Goal: Information Seeking & Learning: Learn about a topic

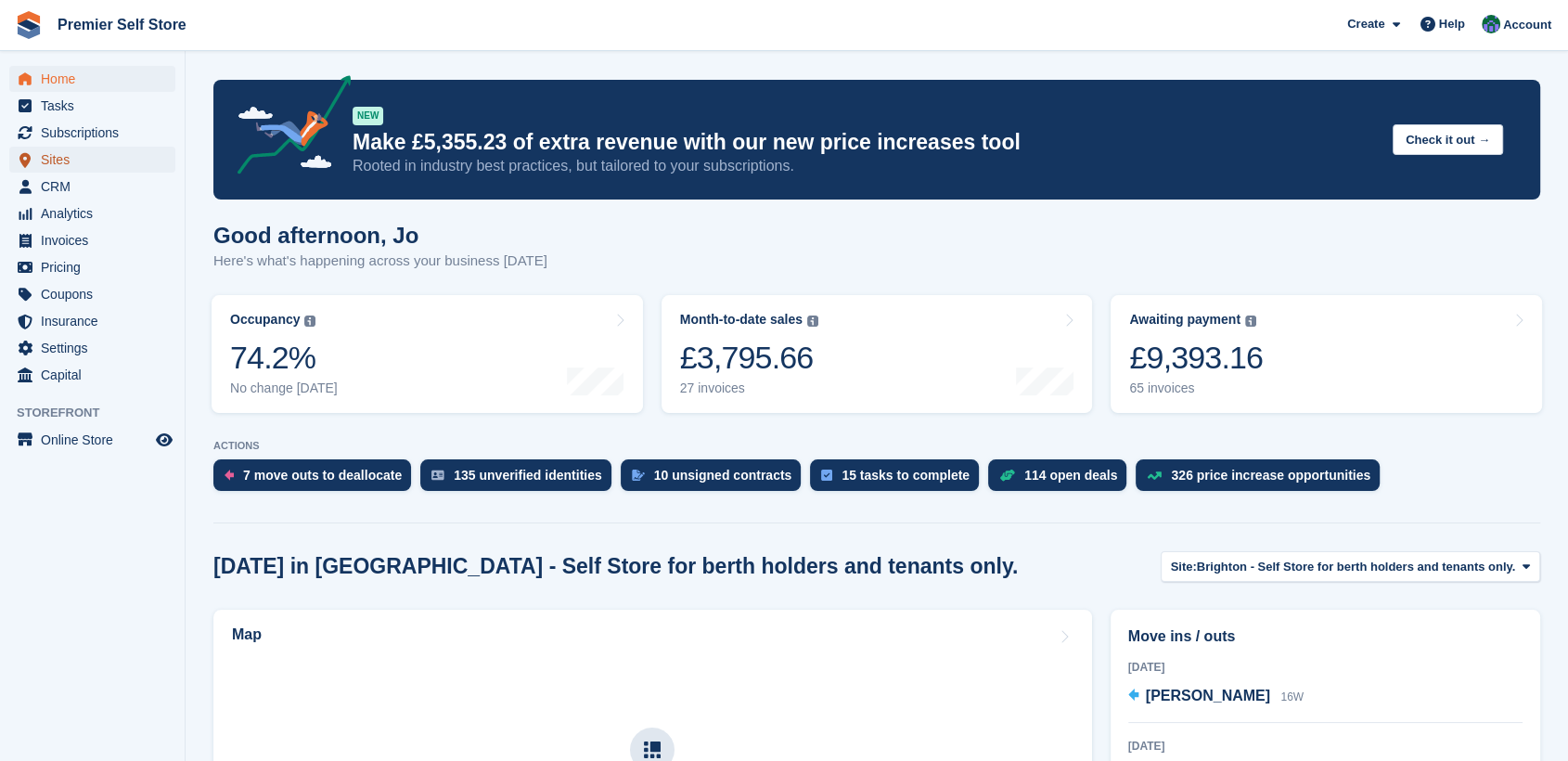
click at [59, 156] on span "Sites" at bounding box center [97, 159] width 111 height 26
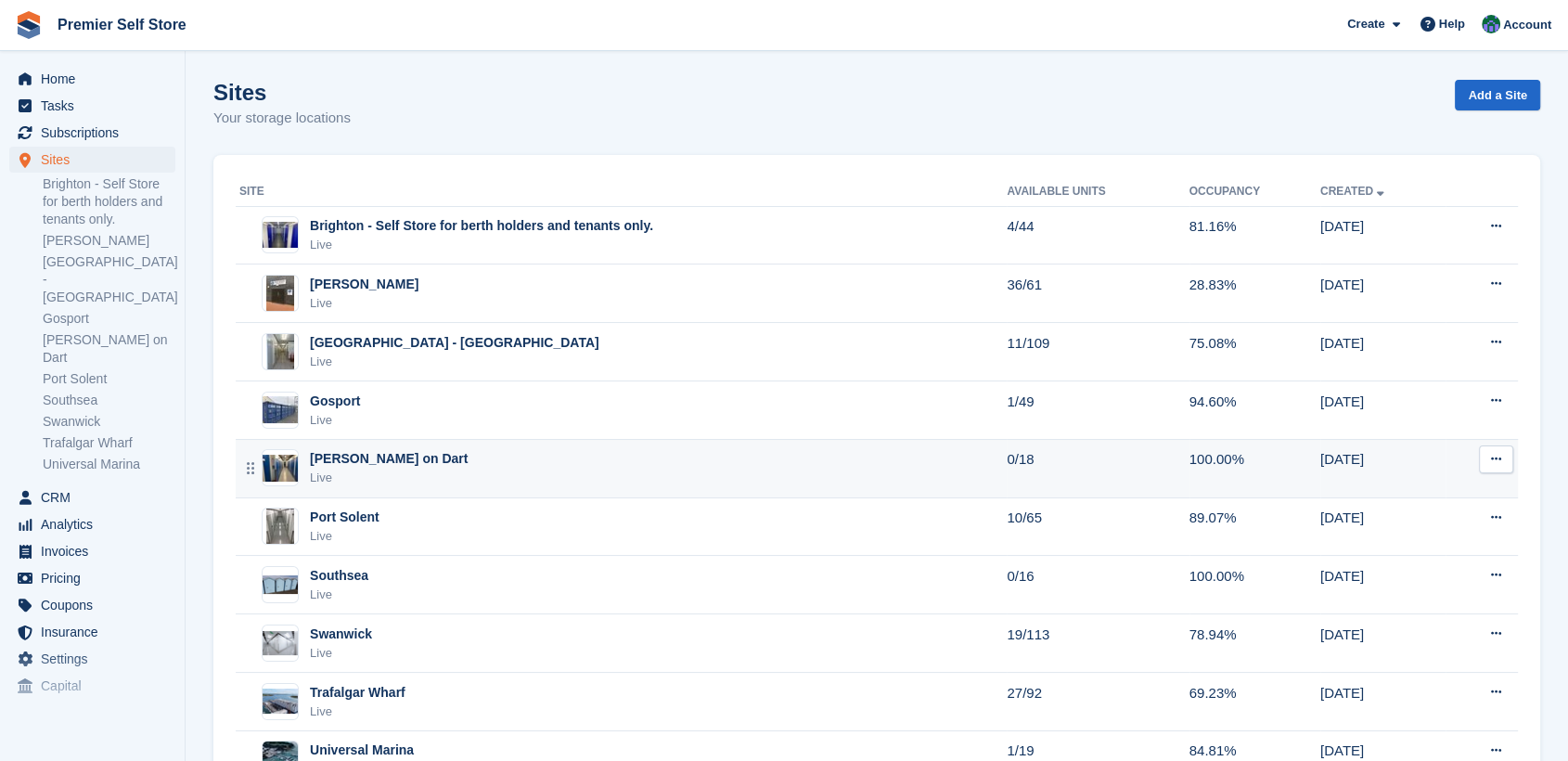
scroll to position [81, 0]
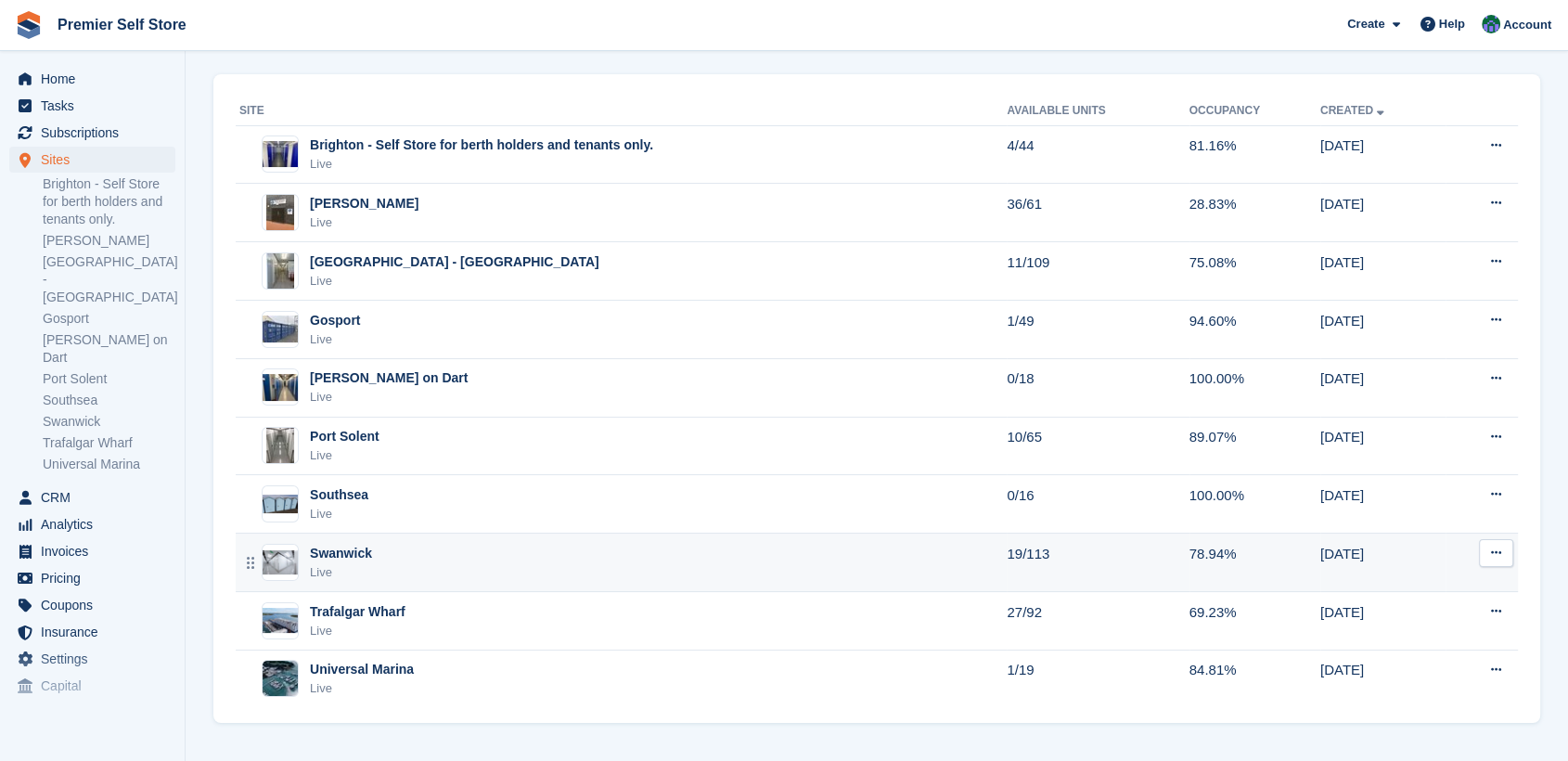
click at [328, 548] on div "Swanwick" at bounding box center [340, 554] width 62 height 19
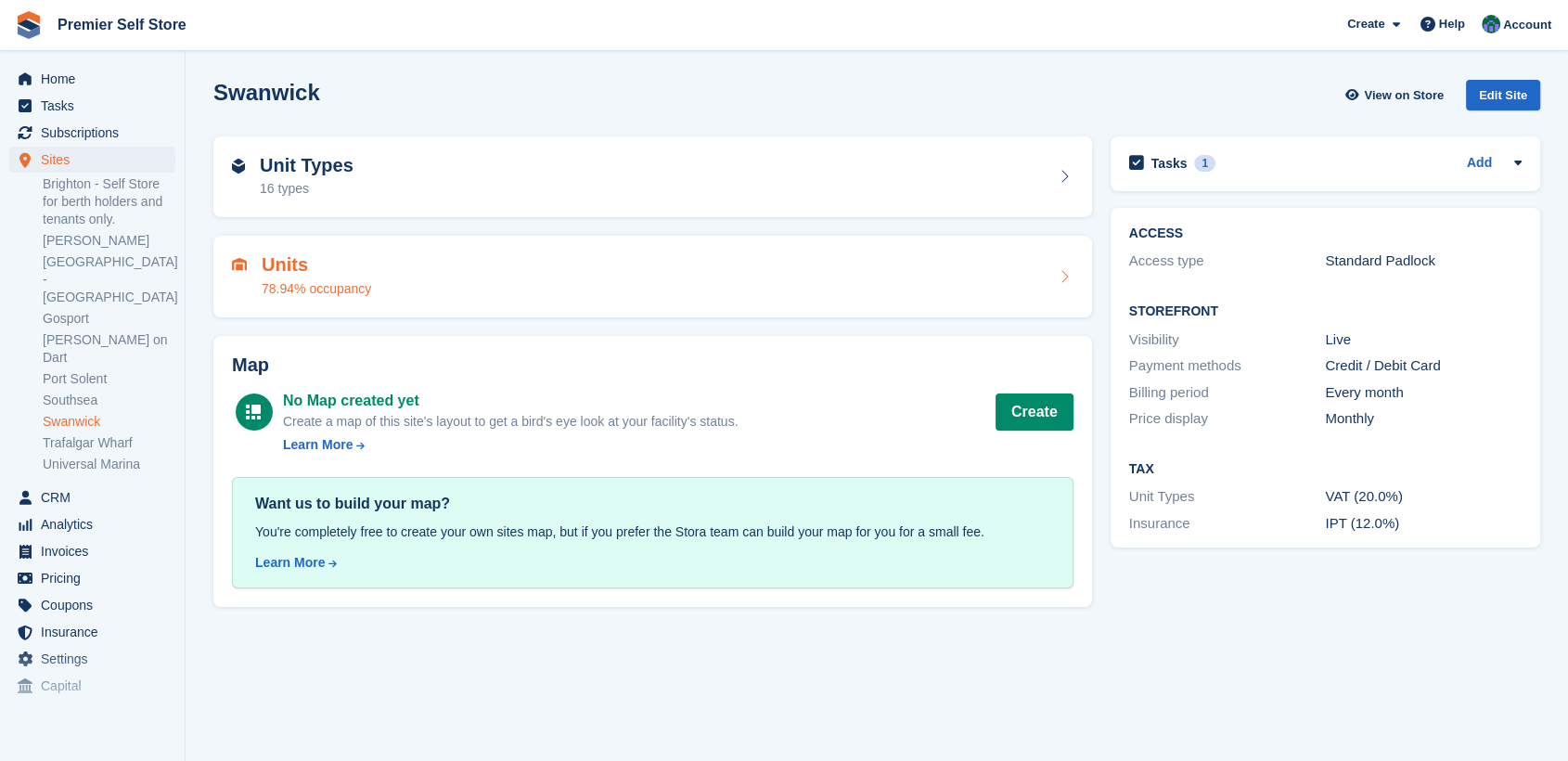
click at [438, 265] on div "Units 78.94% occupancy" at bounding box center [652, 276] width 841 height 44
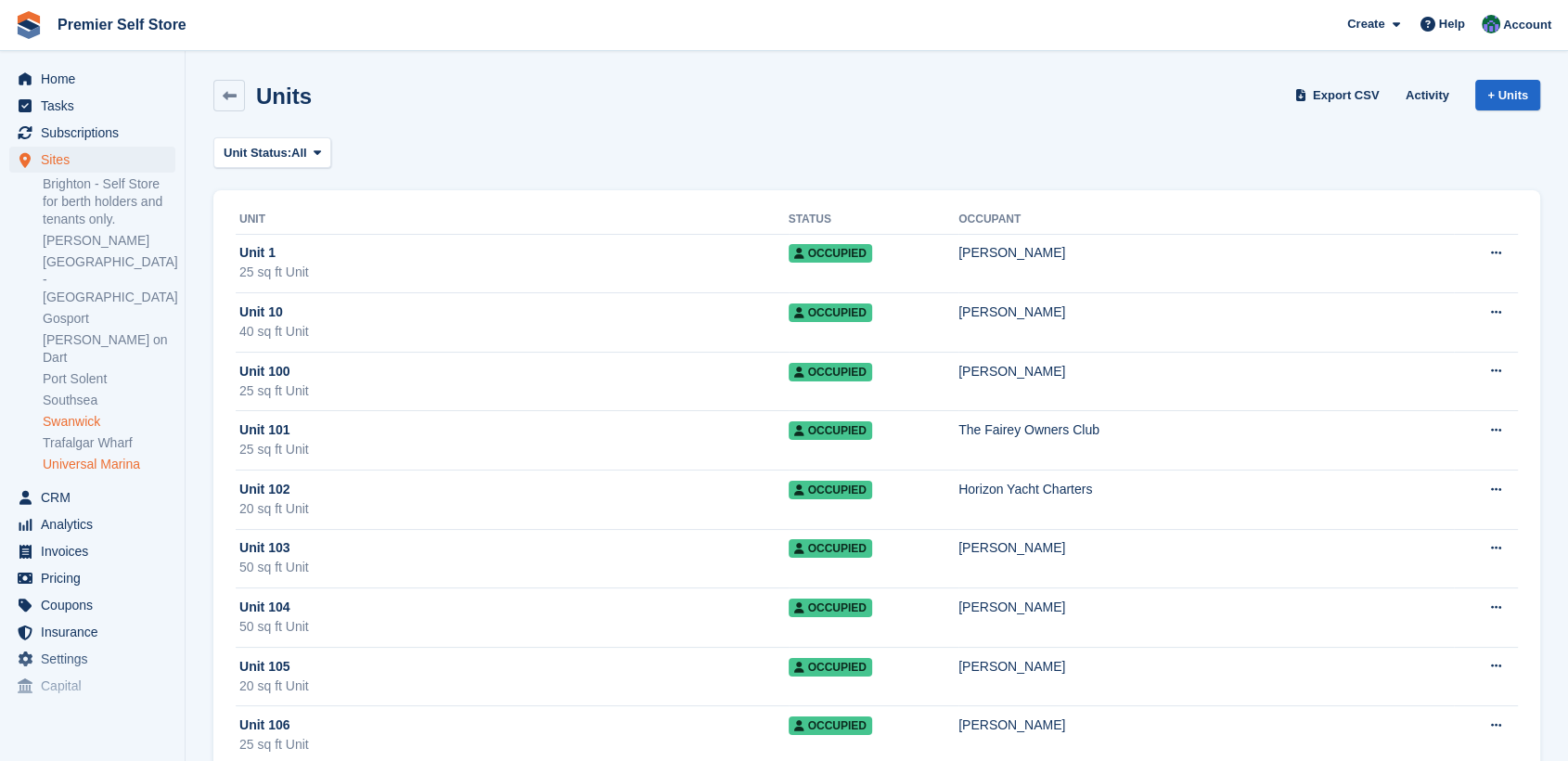
click at [103, 456] on link "Universal Marina" at bounding box center [109, 464] width 132 height 17
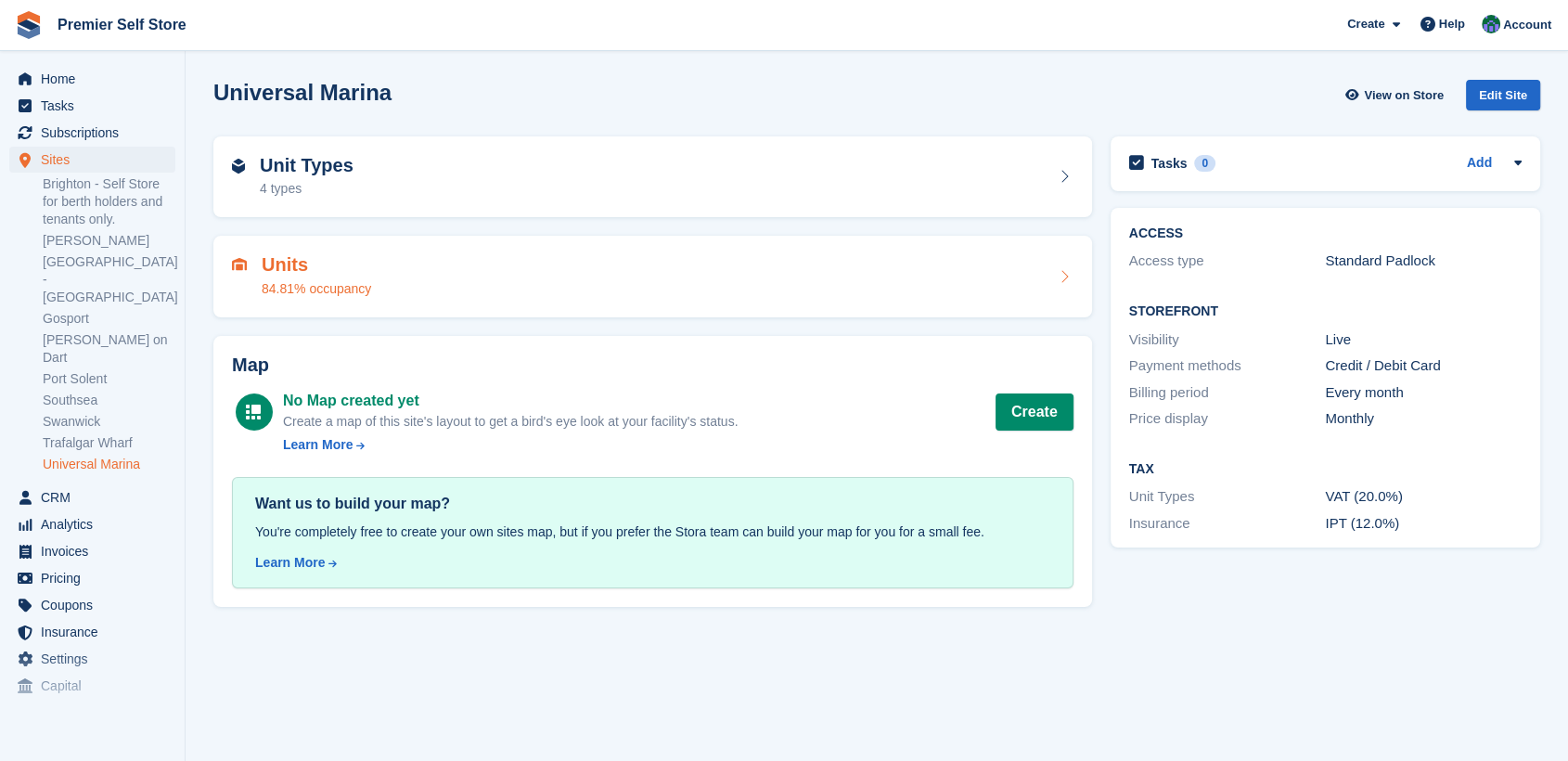
click at [615, 265] on div "Units 84.81% occupancy" at bounding box center [652, 276] width 841 height 44
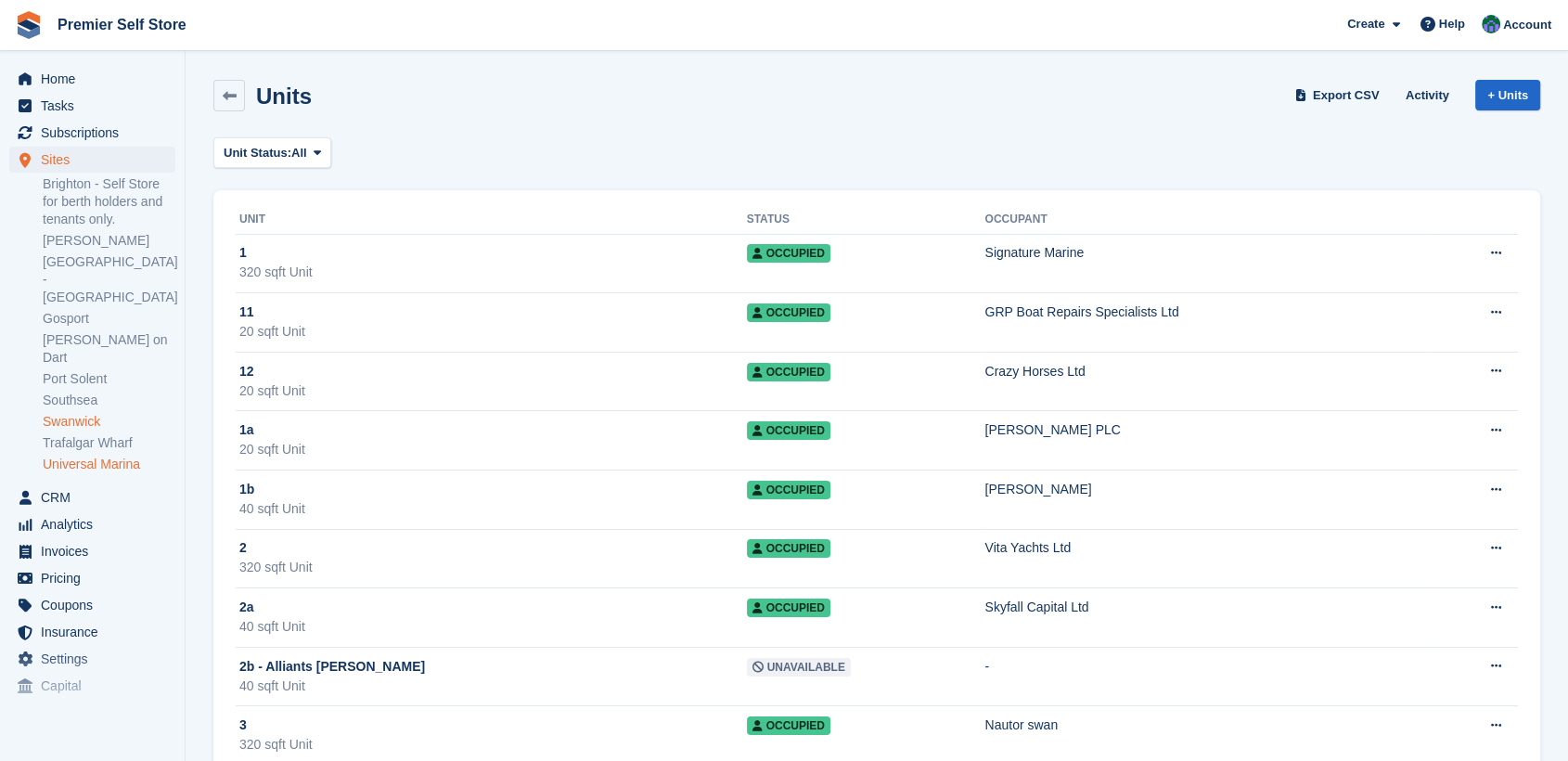
click at [74, 413] on link "Swanwick" at bounding box center [109, 421] width 132 height 17
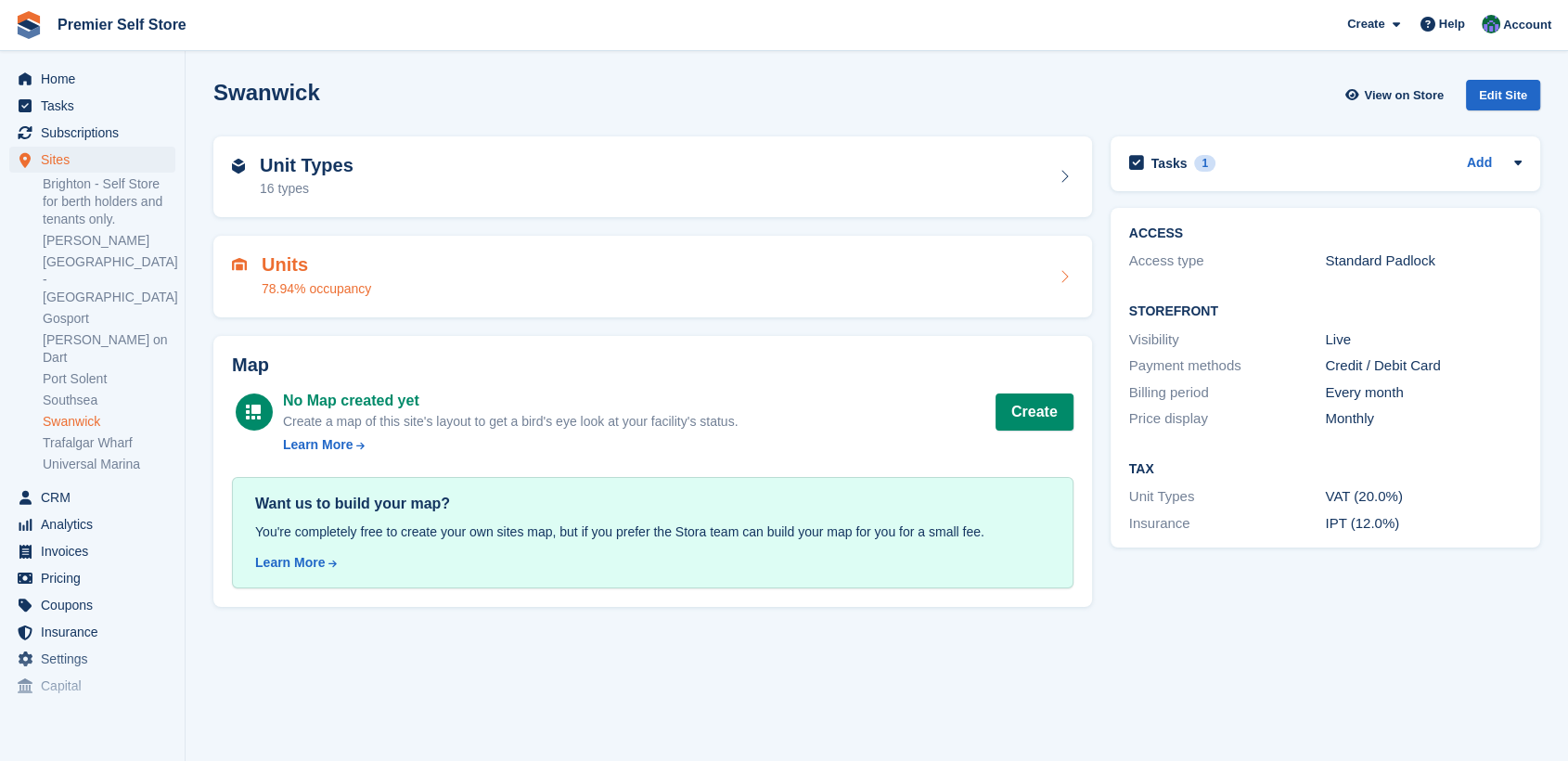
click at [473, 266] on div "Units 78.94% occupancy" at bounding box center [652, 276] width 841 height 44
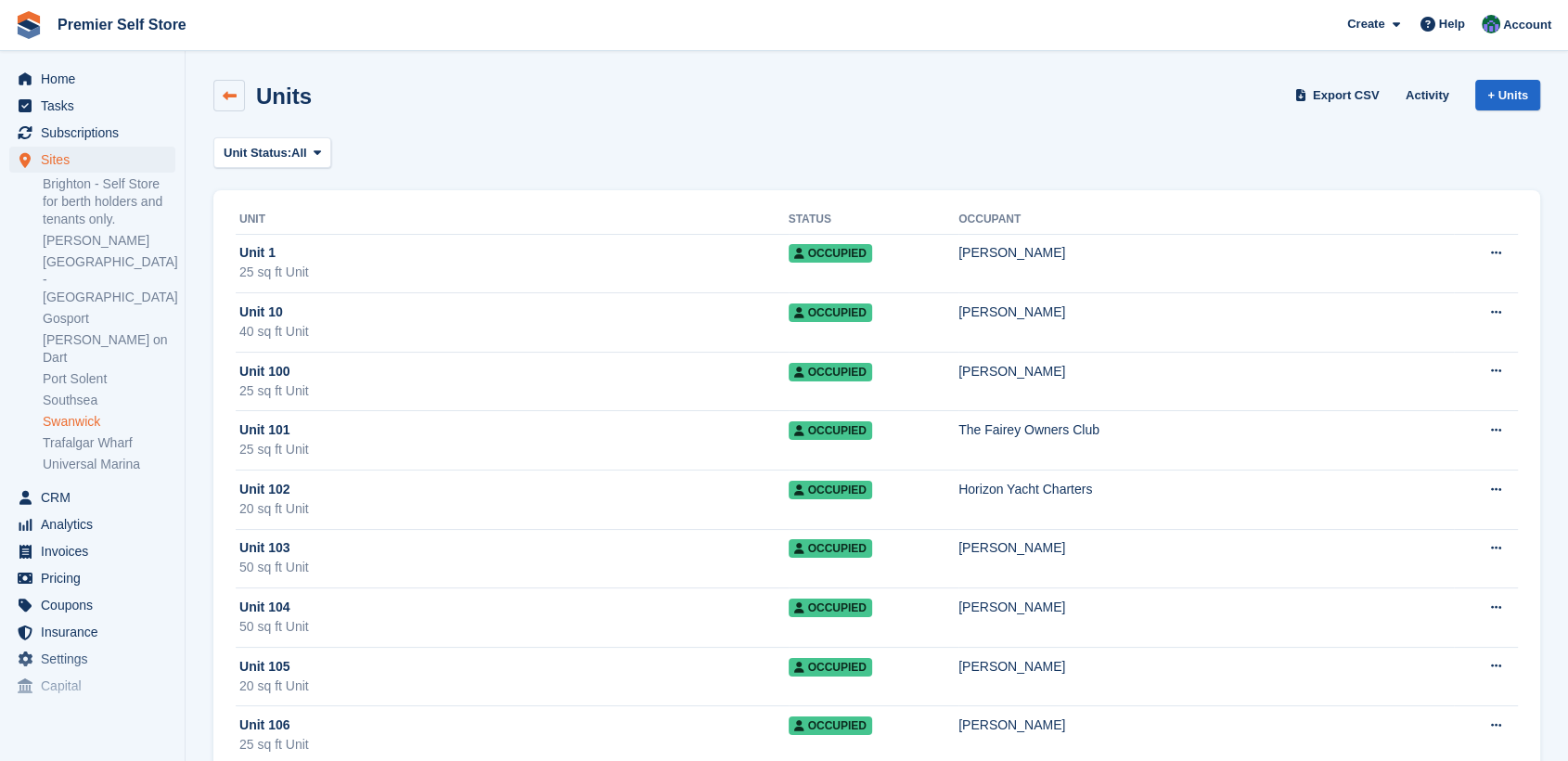
click at [222, 90] on icon at bounding box center [229, 96] width 14 height 14
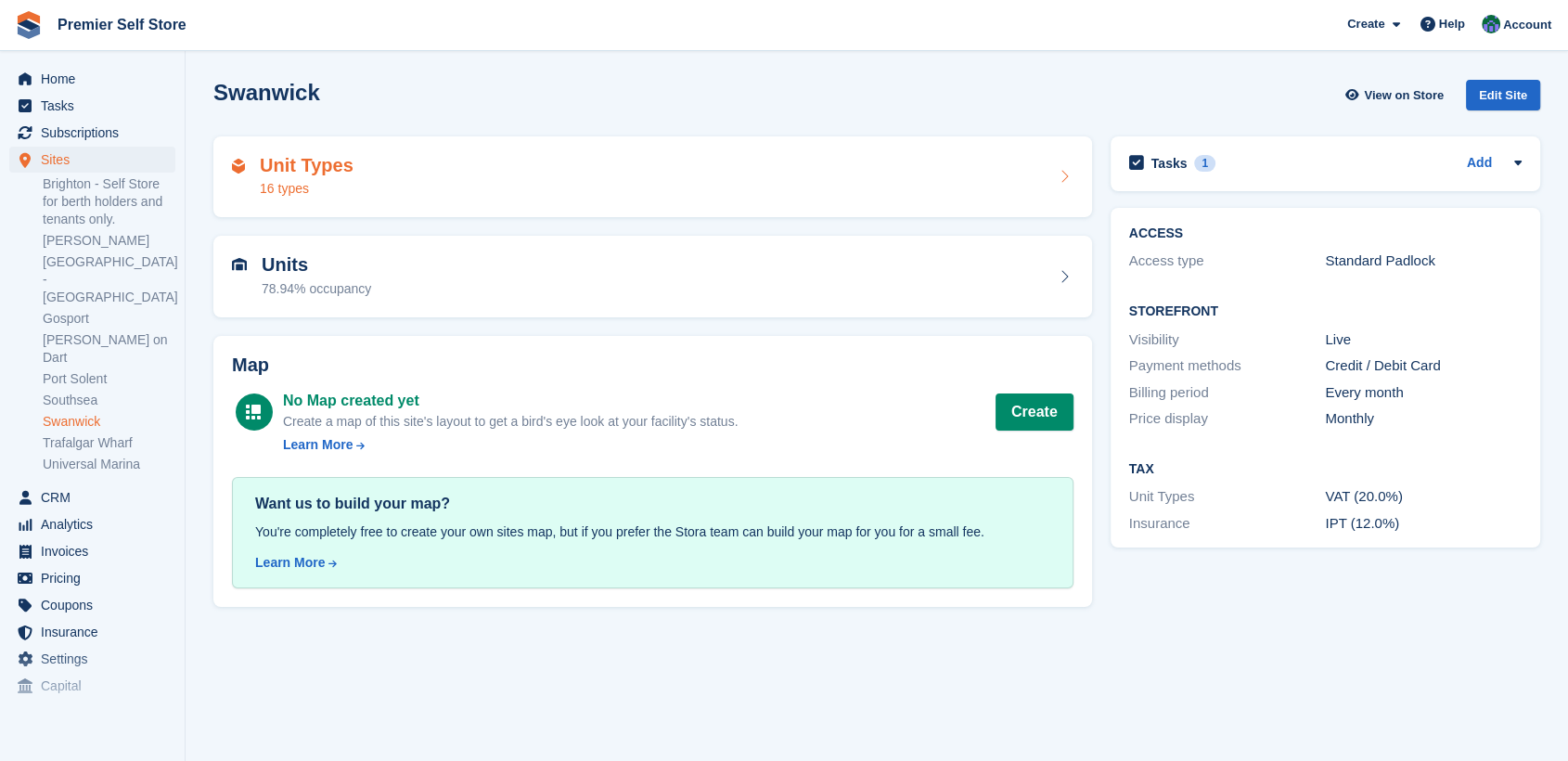
click at [452, 167] on div "Unit Types 16 types" at bounding box center [652, 178] width 841 height 44
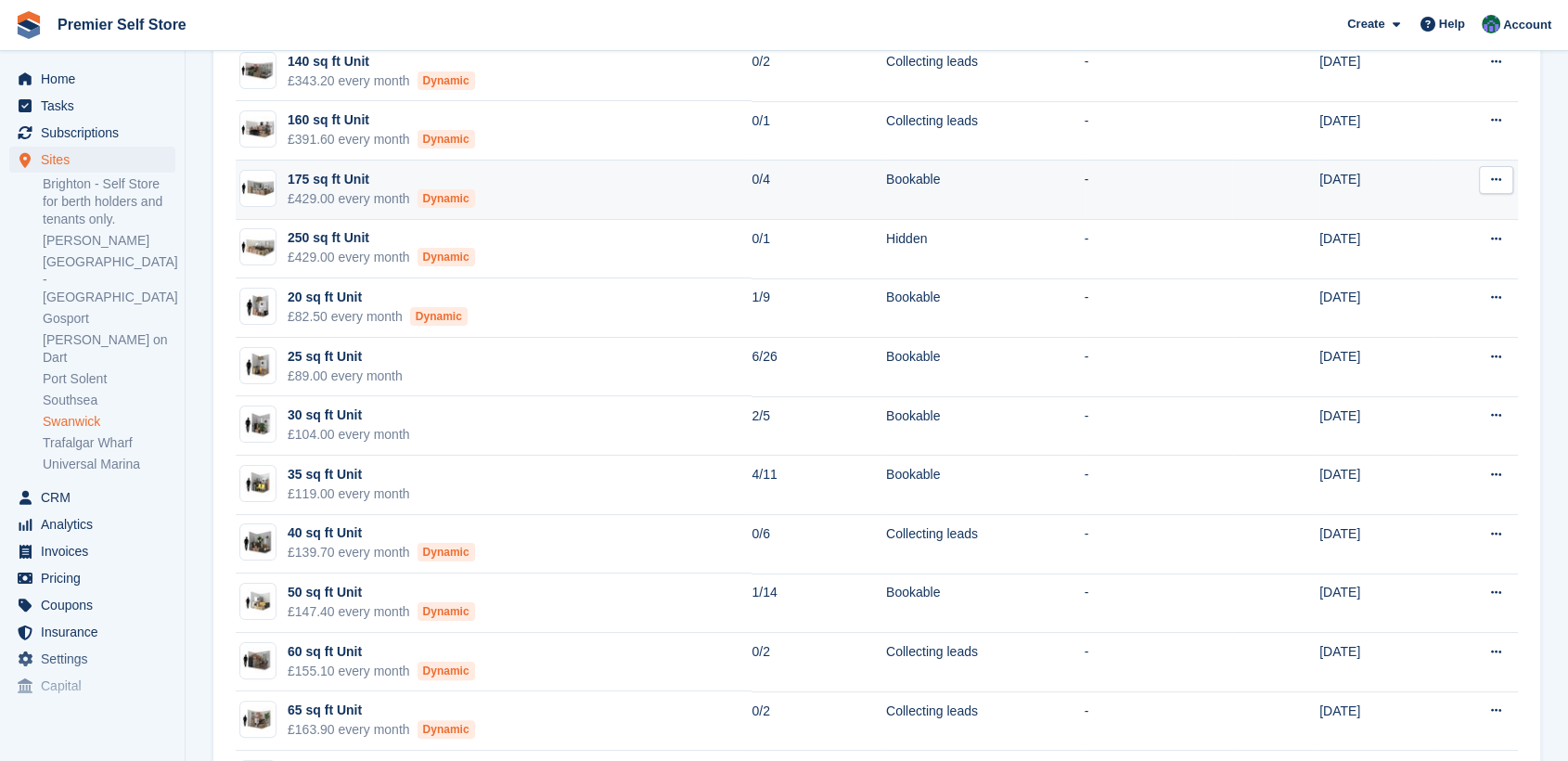
scroll to position [309, 0]
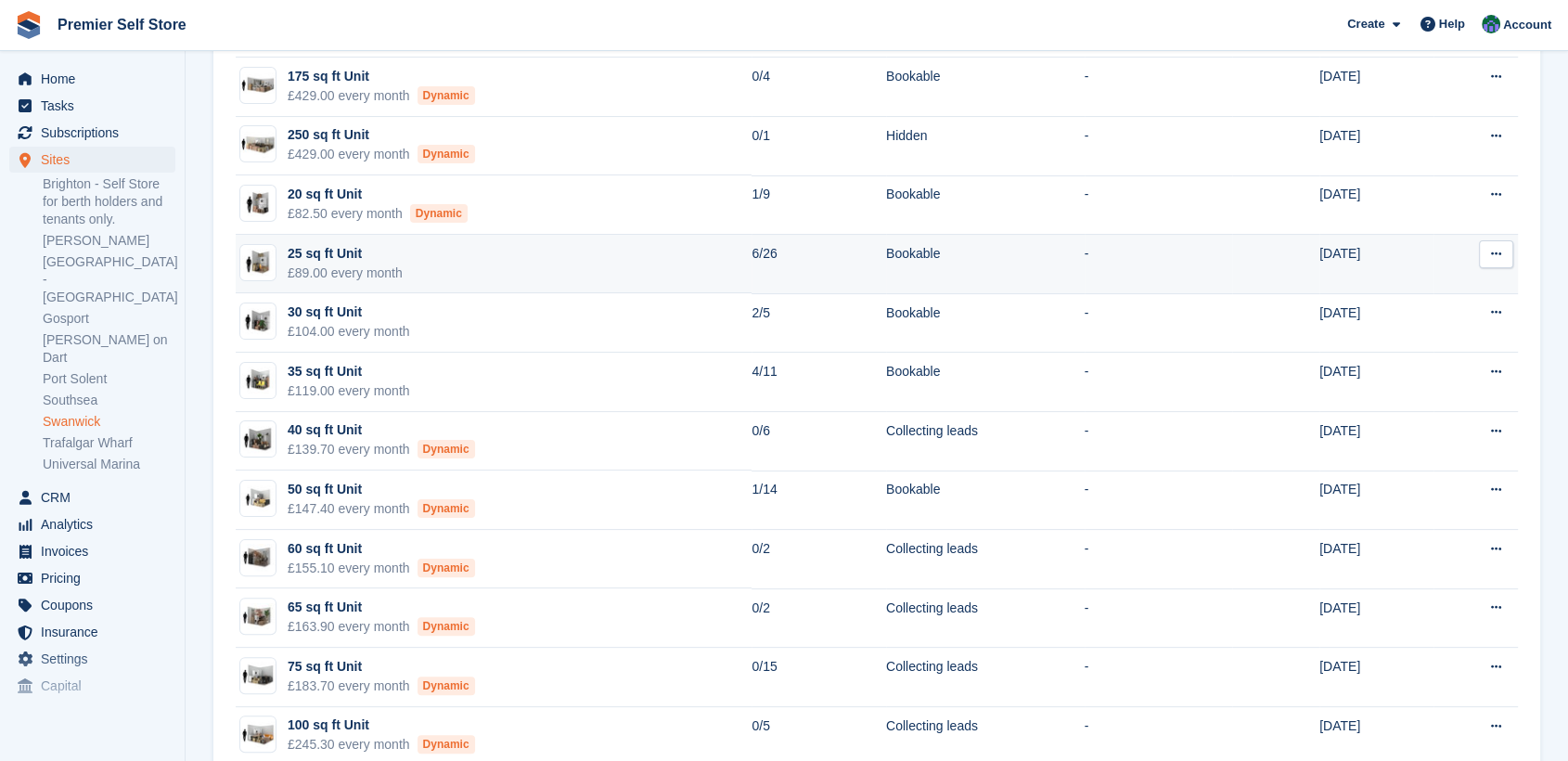
click at [327, 254] on div "25 sq ft Unit" at bounding box center [345, 253] width 115 height 19
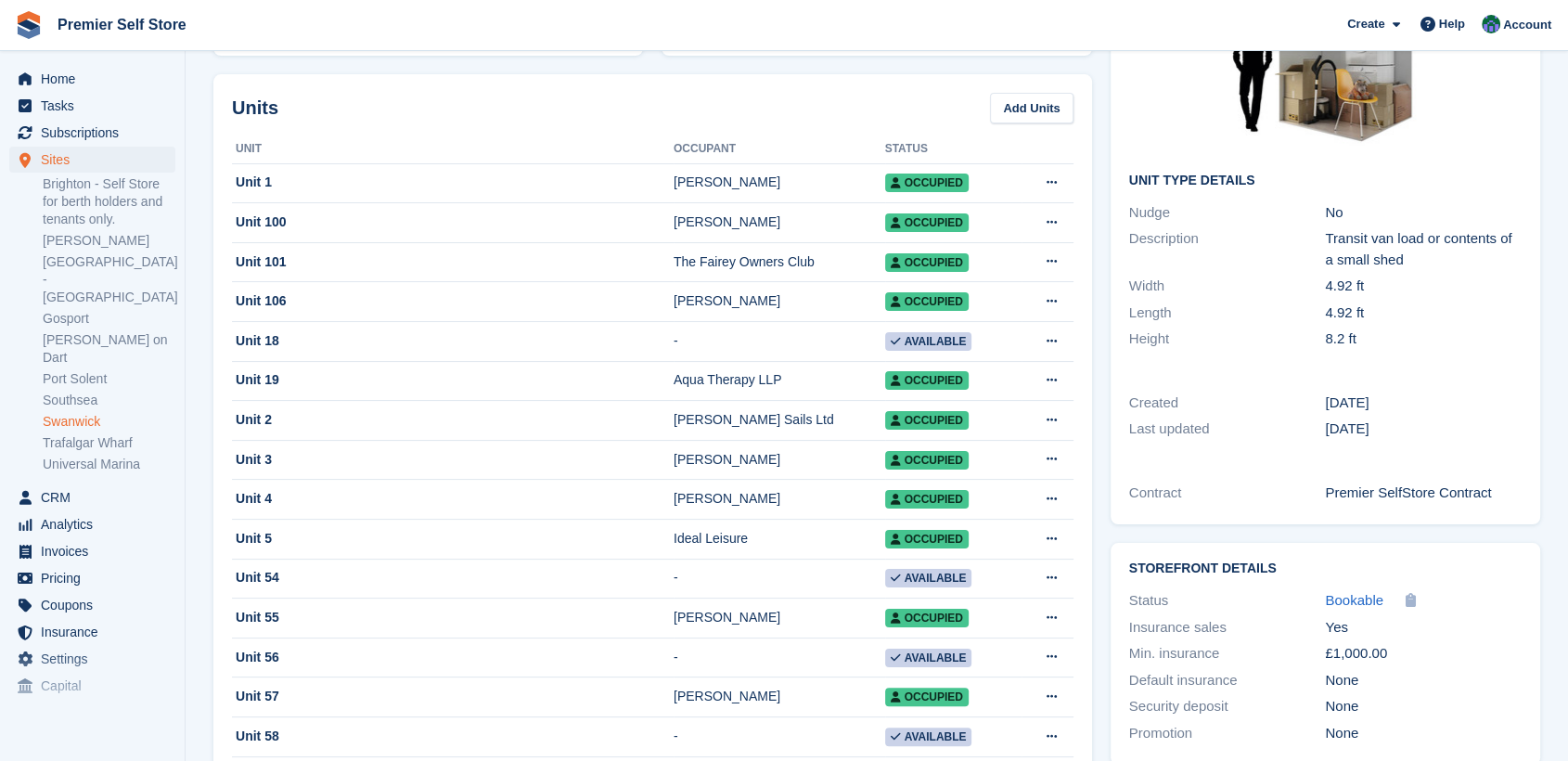
scroll to position [103, 0]
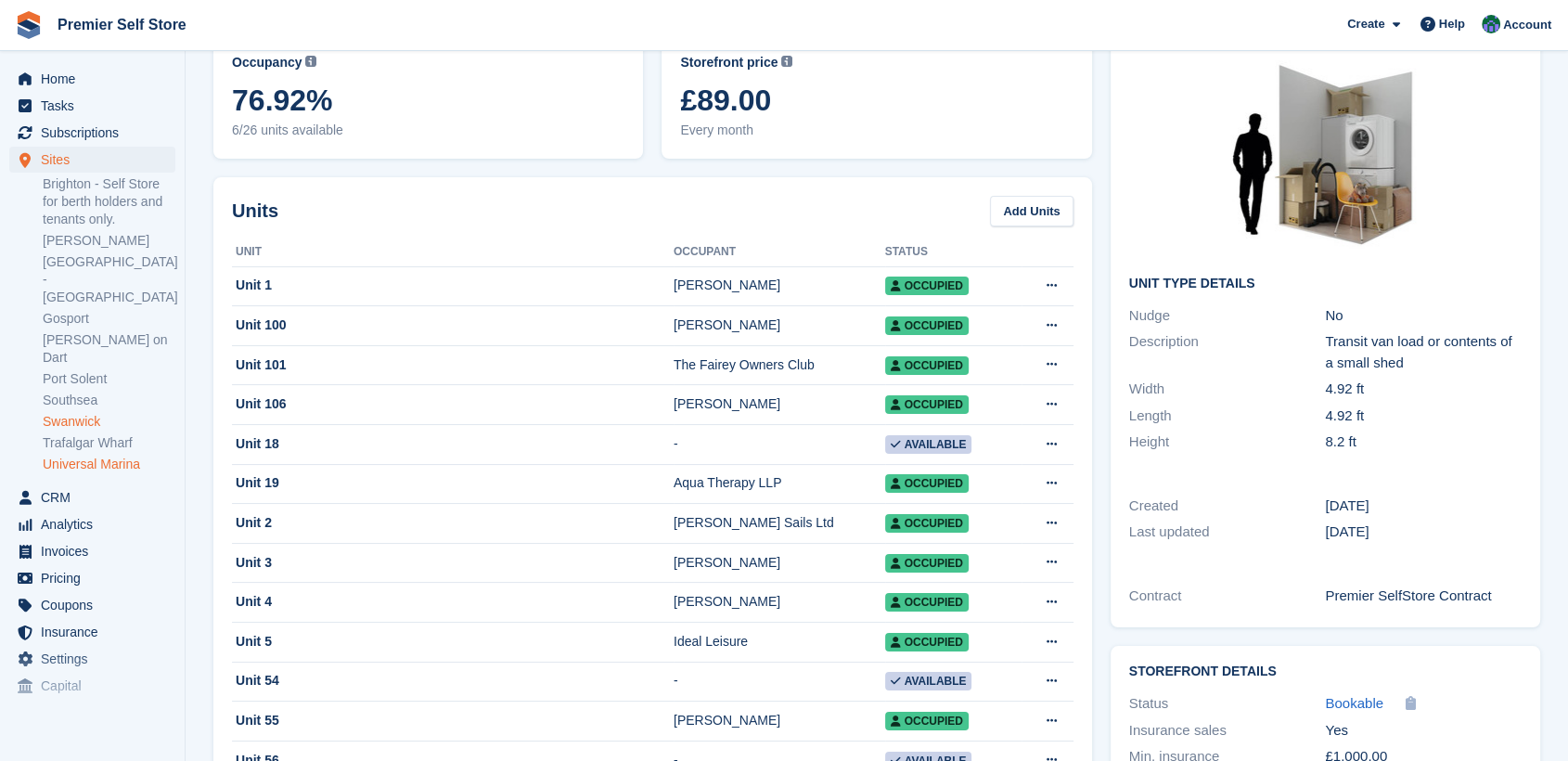
click at [86, 456] on link "Universal Marina" at bounding box center [109, 464] width 132 height 17
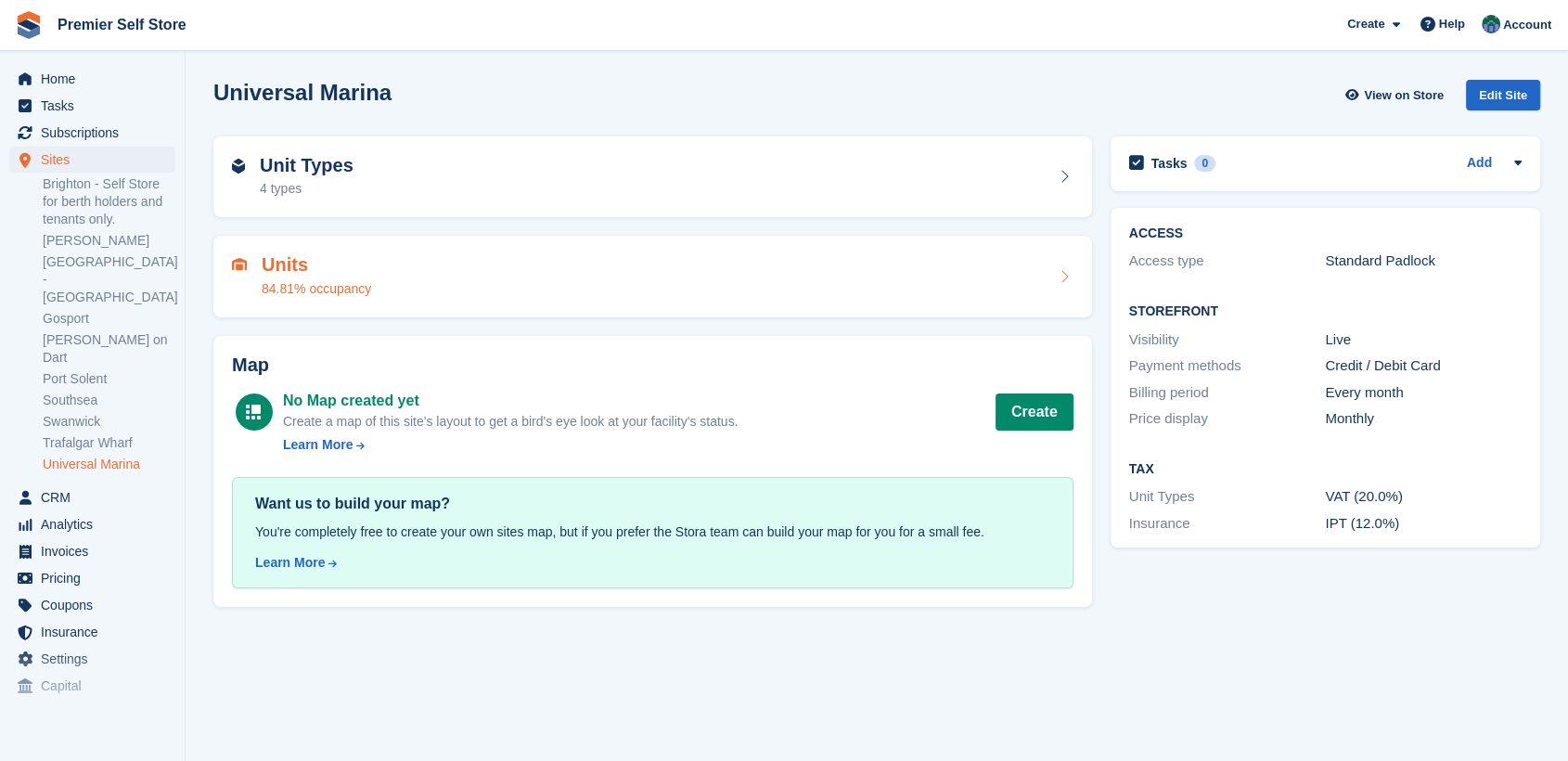
click at [478, 239] on div "Units 84.81% occupancy" at bounding box center [653, 276] width 878 height 82
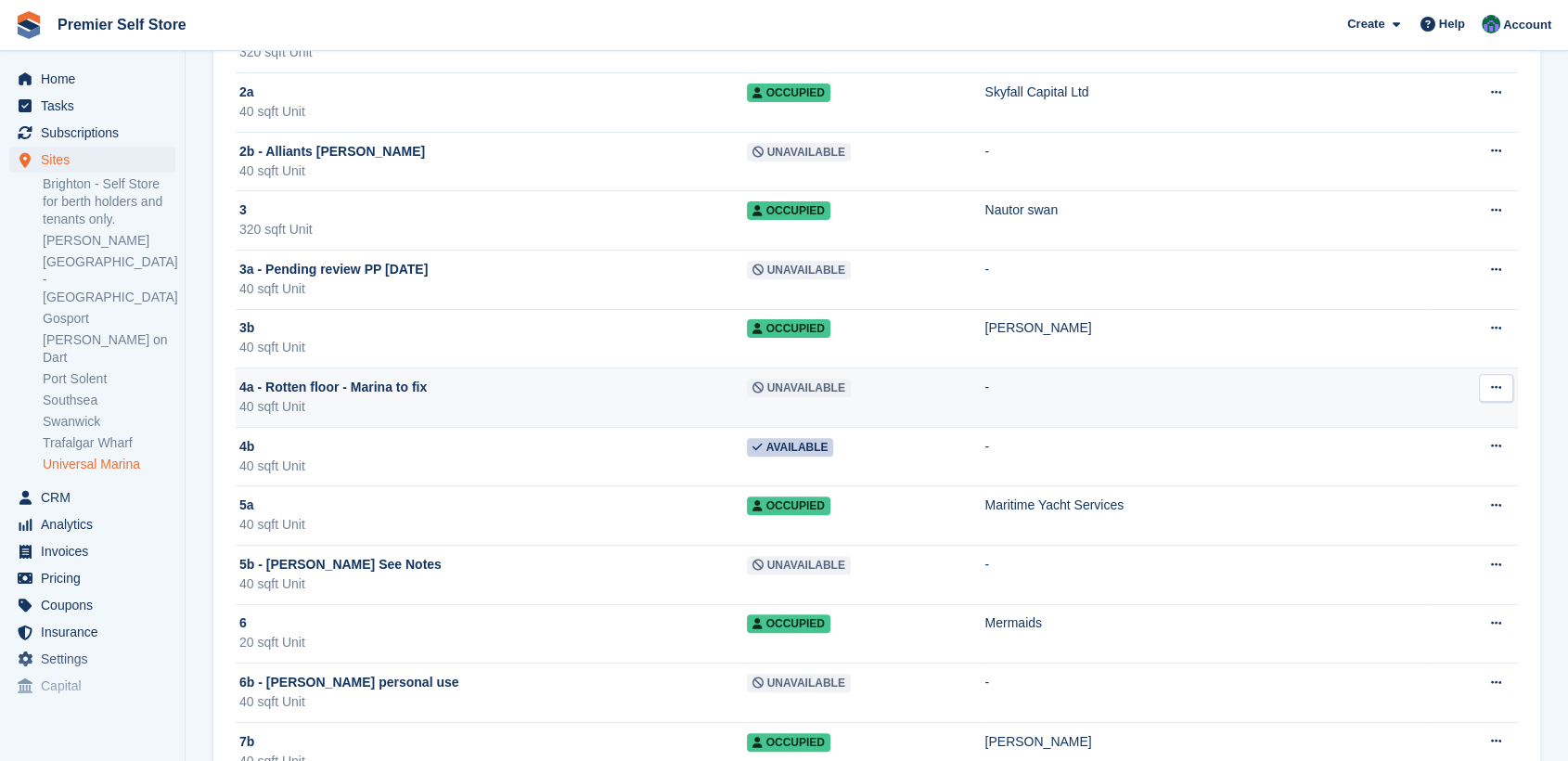
scroll to position [635, 0]
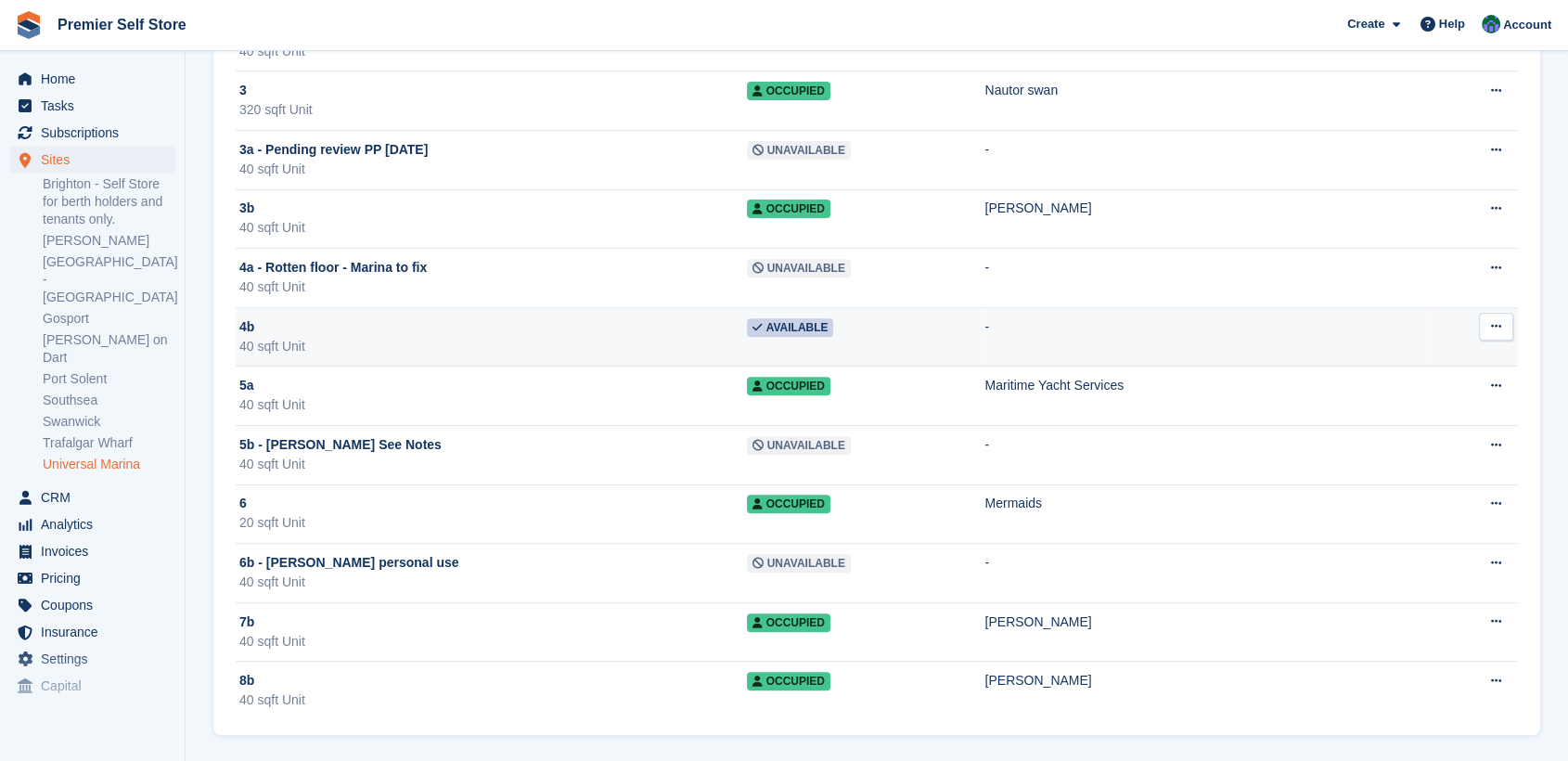
click at [268, 342] on div "40 sqft Unit" at bounding box center [493, 346] width 507 height 19
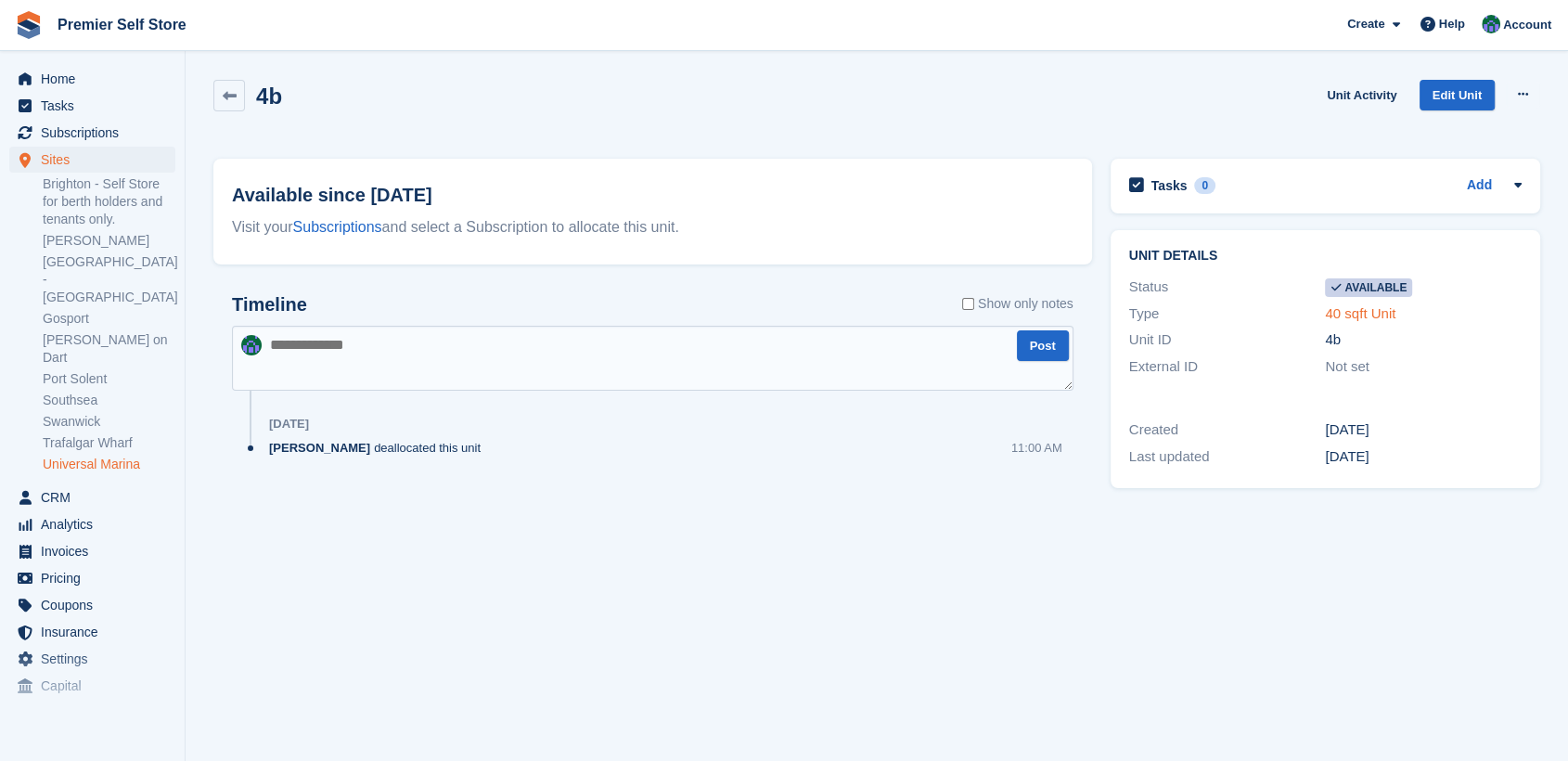
click at [1375, 305] on link "40 sqft Unit" at bounding box center [1360, 313] width 71 height 15
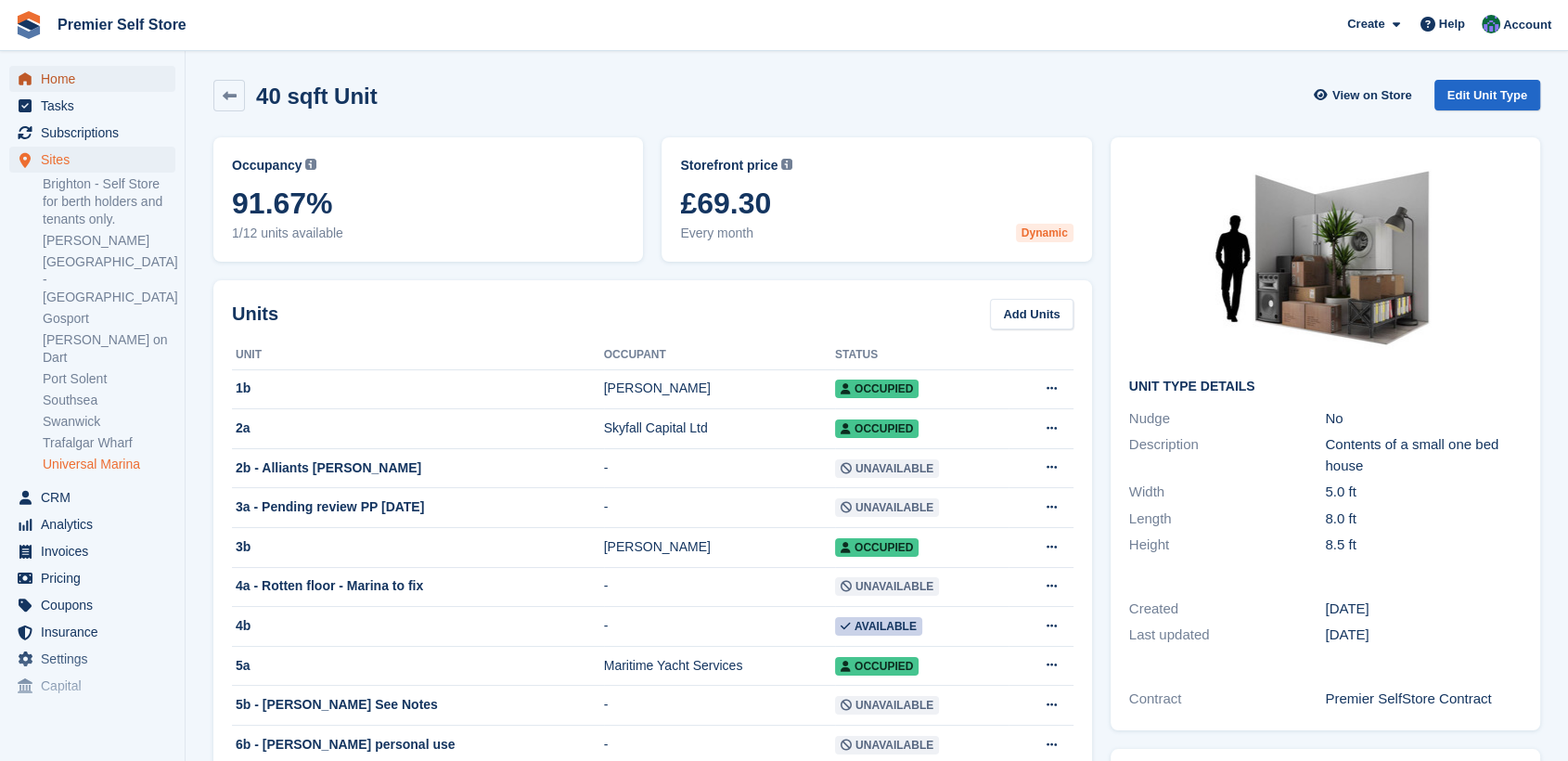
click at [74, 75] on span "Home" at bounding box center [97, 79] width 111 height 26
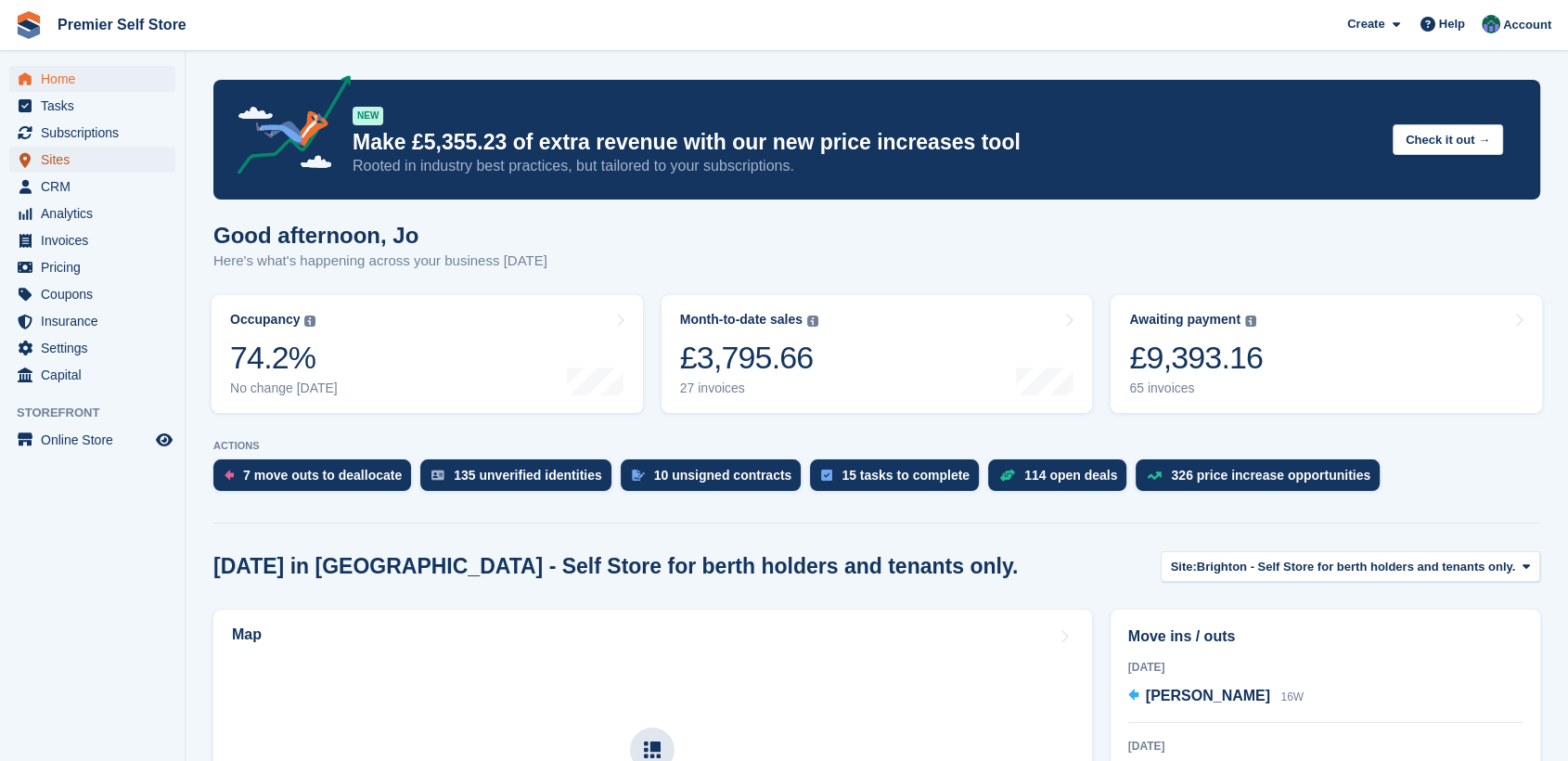
click at [59, 154] on span "Sites" at bounding box center [97, 159] width 111 height 26
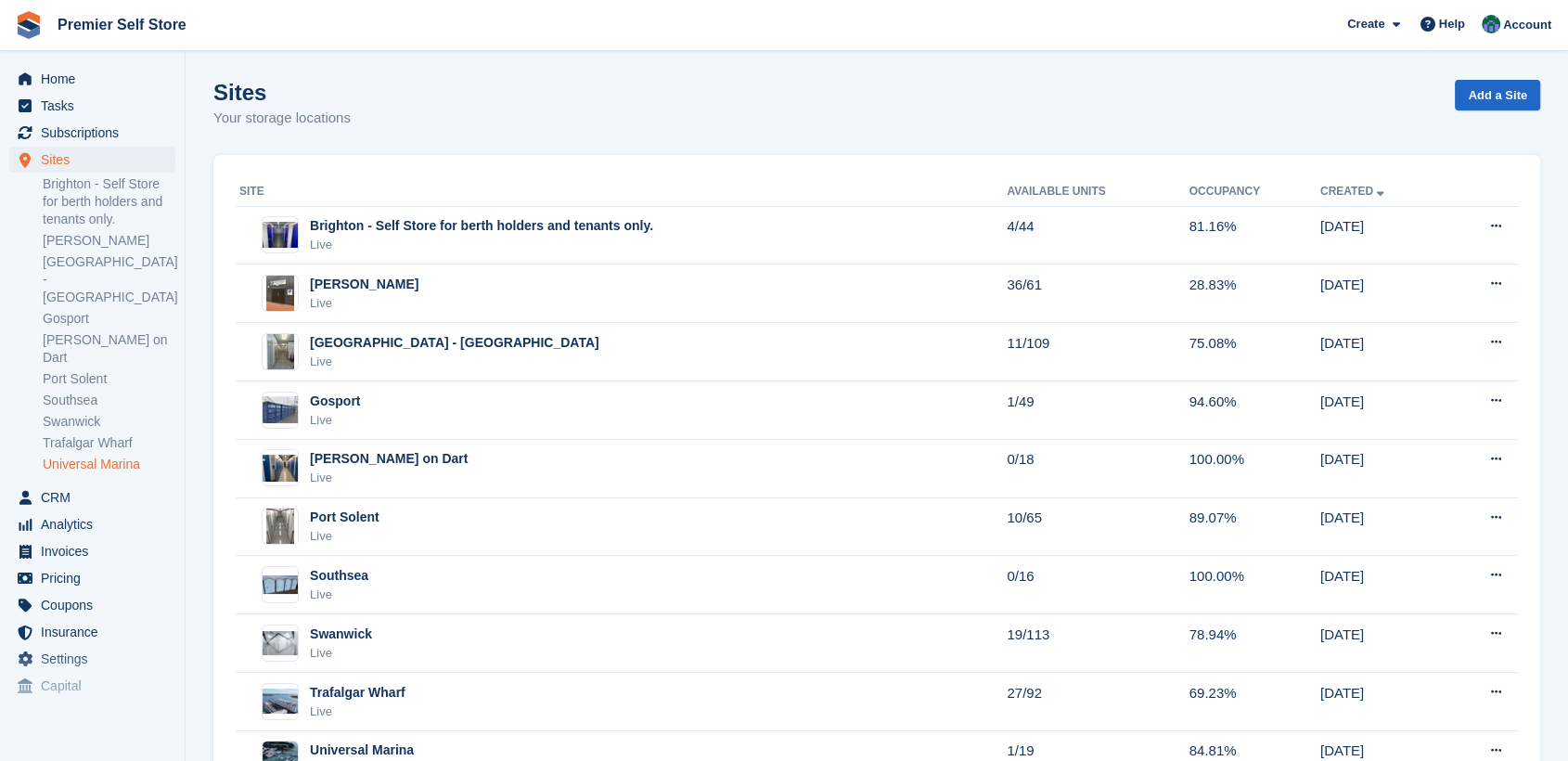
click at [73, 456] on link "Universal Marina" at bounding box center [109, 464] width 132 height 17
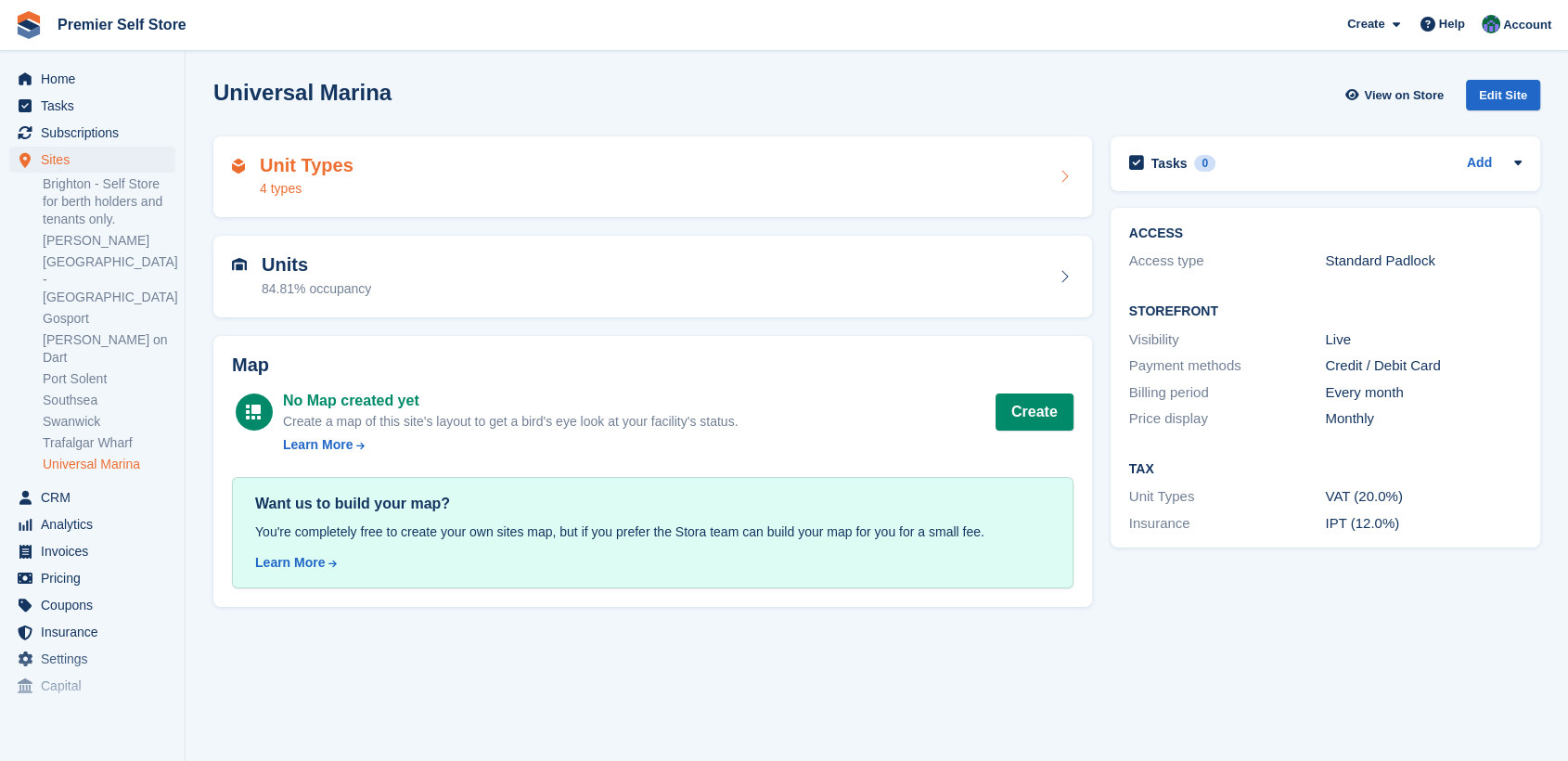
click at [349, 173] on div "Unit Types 4 types" at bounding box center [652, 178] width 841 height 44
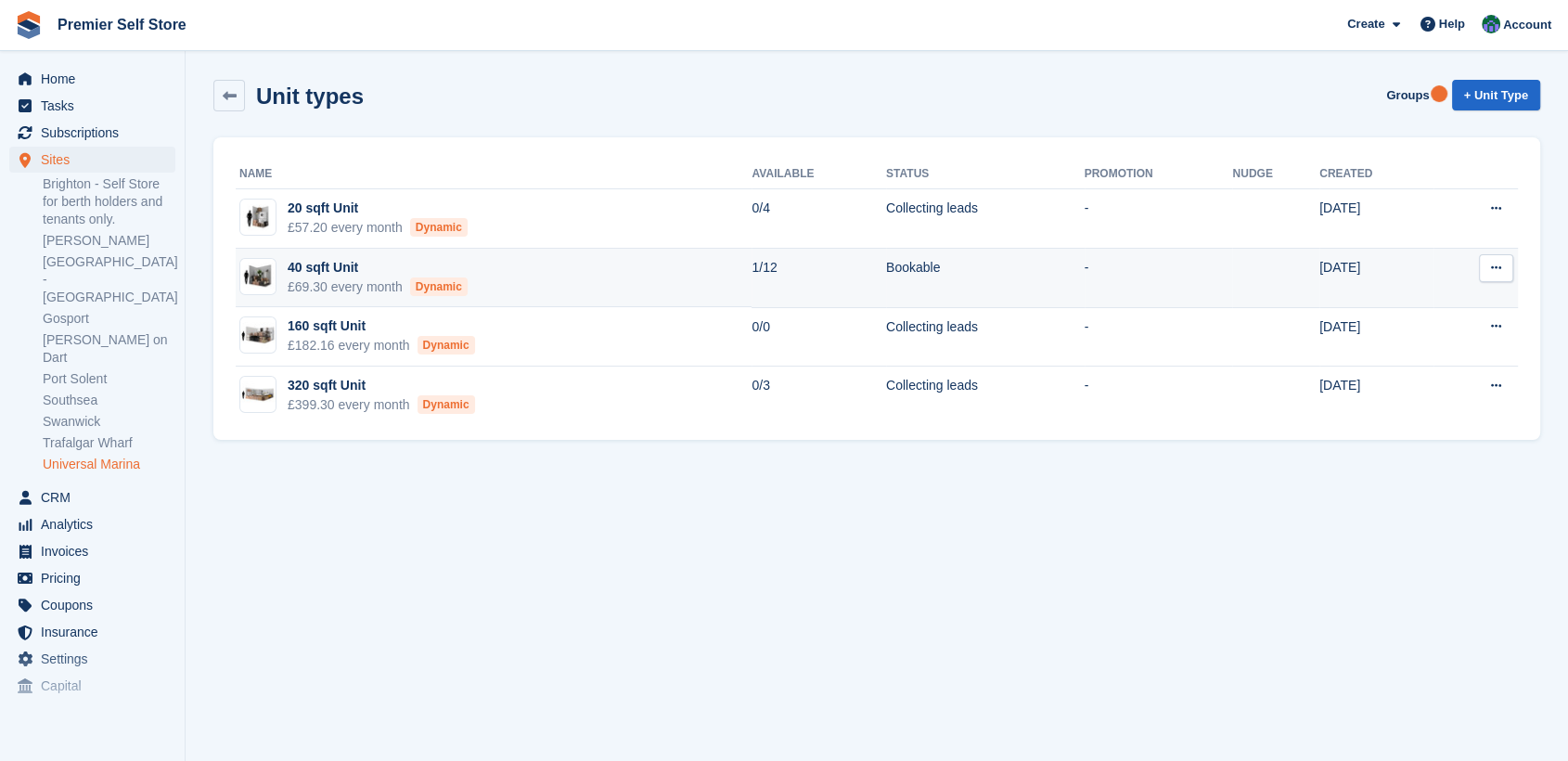
click at [327, 261] on div "40 sqft Unit" at bounding box center [378, 268] width 180 height 19
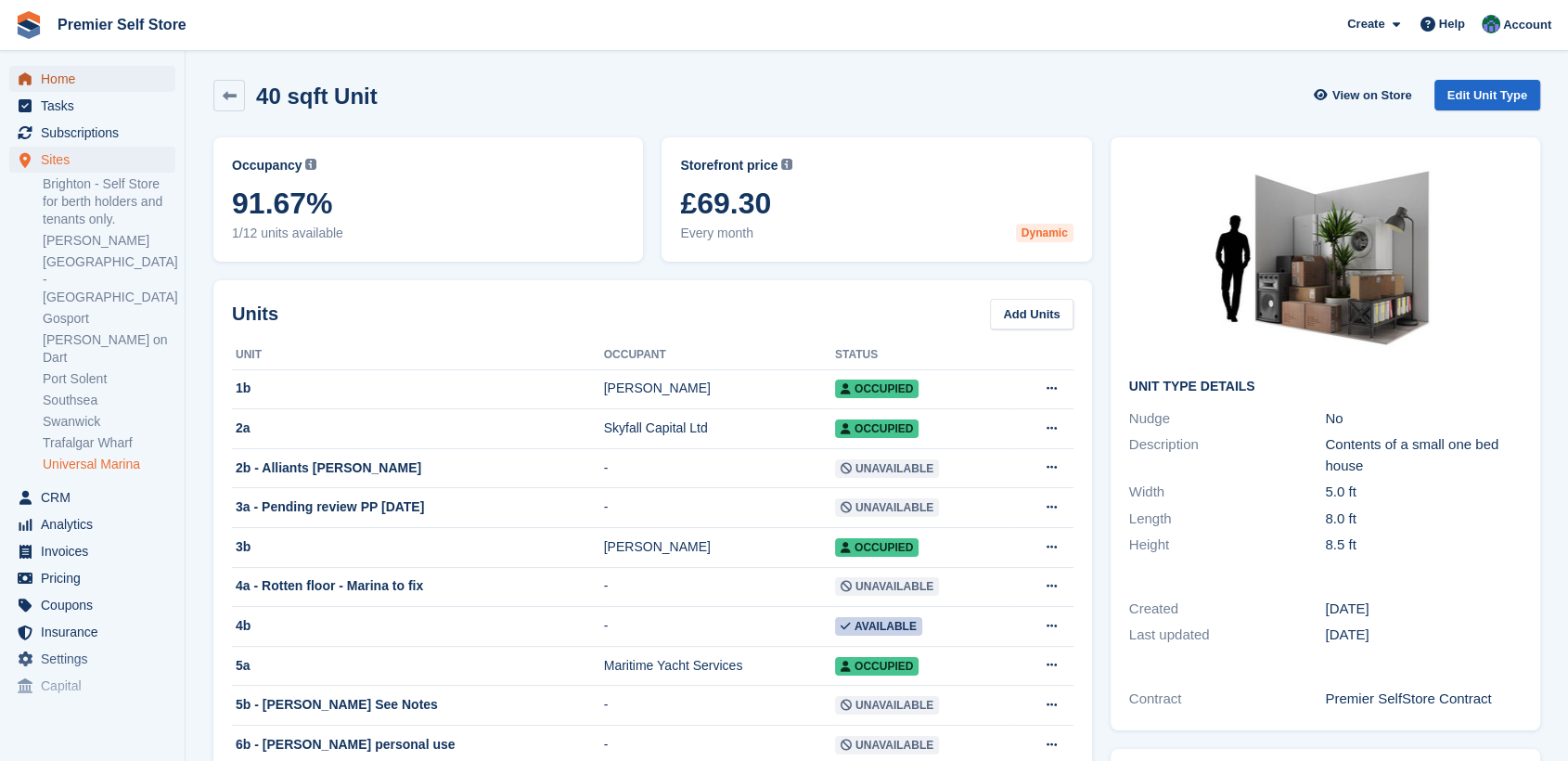
click at [50, 84] on span "Home" at bounding box center [97, 79] width 111 height 26
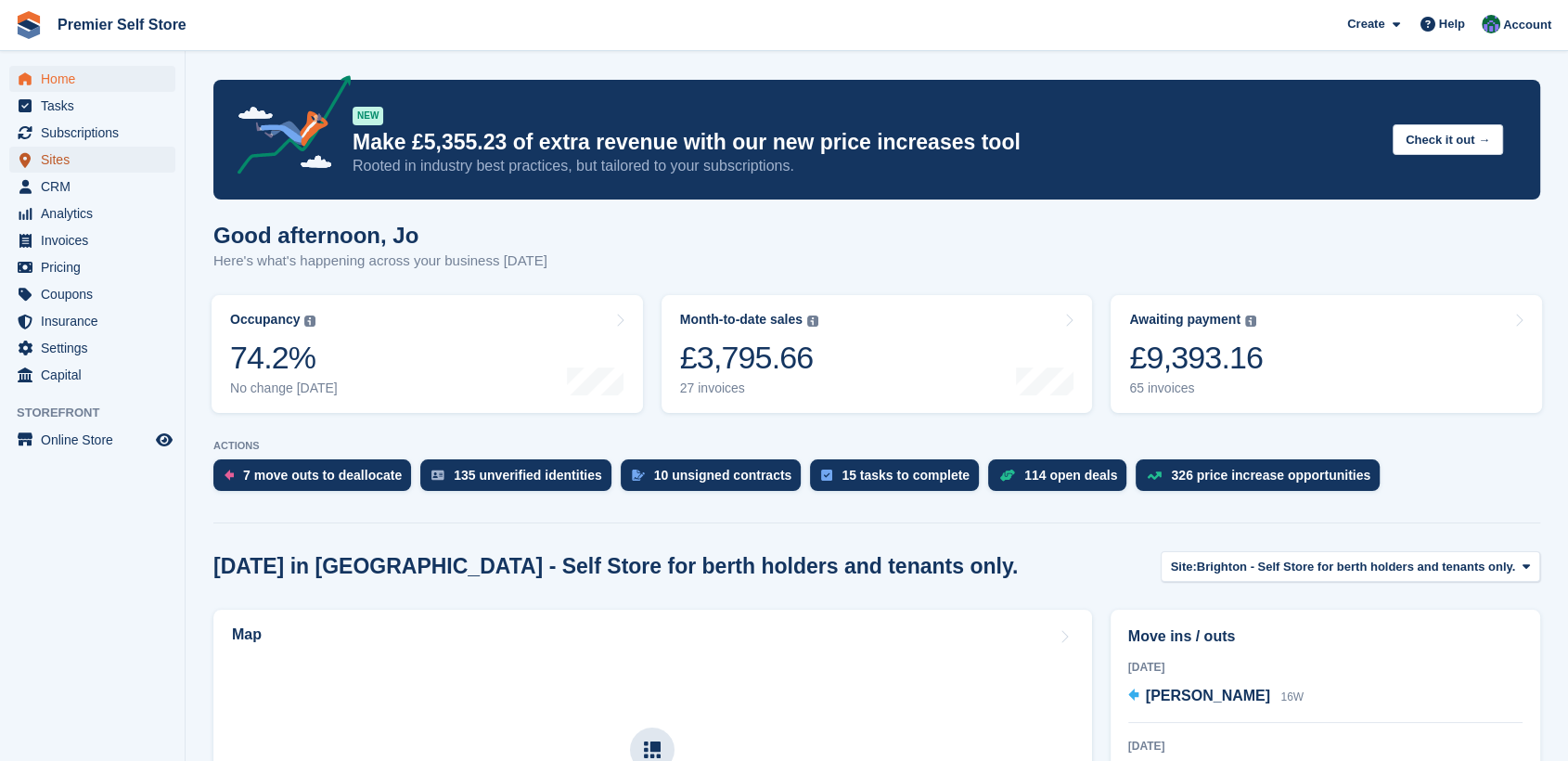
click at [62, 155] on span "Sites" at bounding box center [97, 159] width 111 height 26
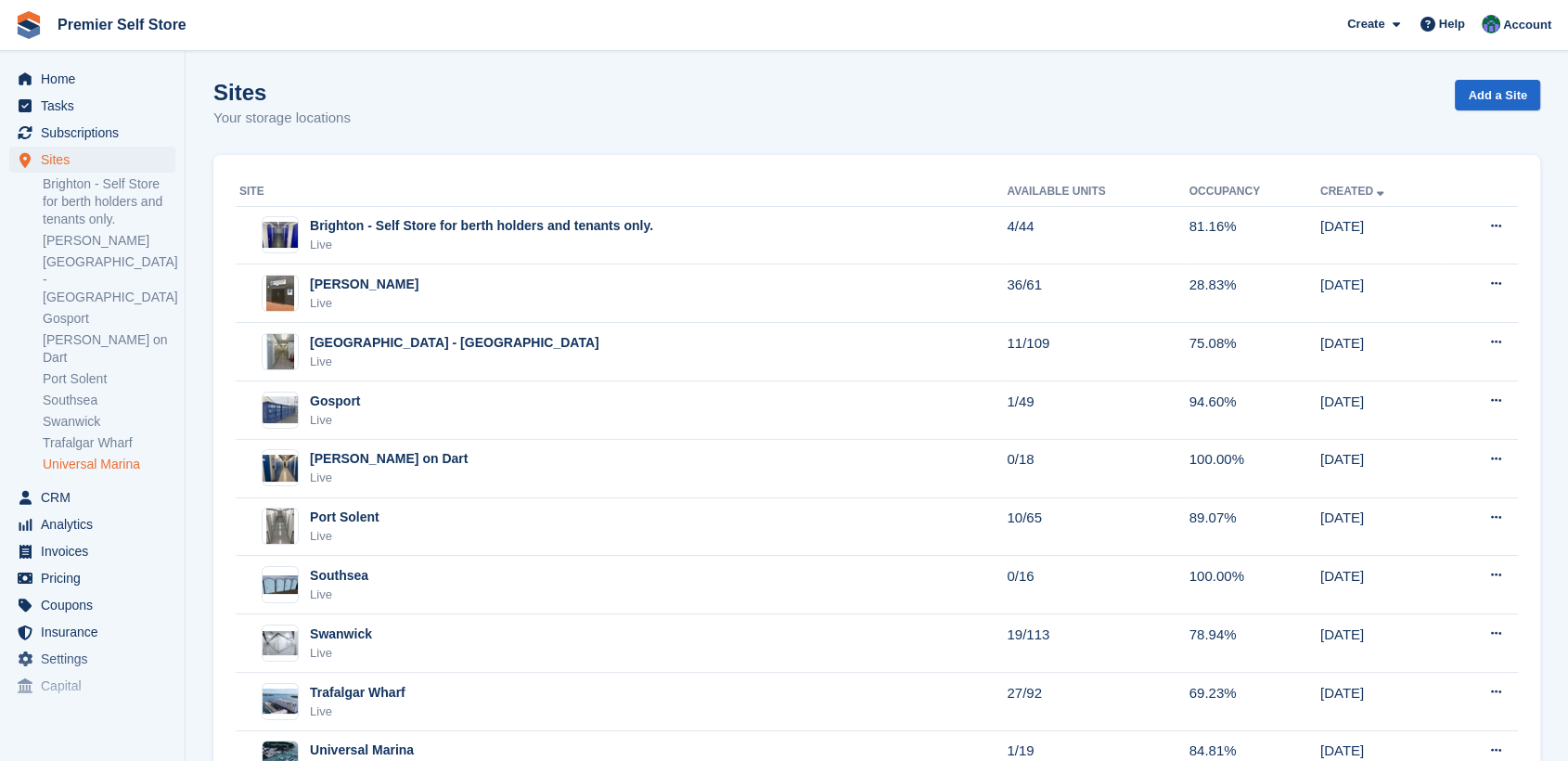
click at [89, 456] on link "Universal Marina" at bounding box center [109, 464] width 132 height 17
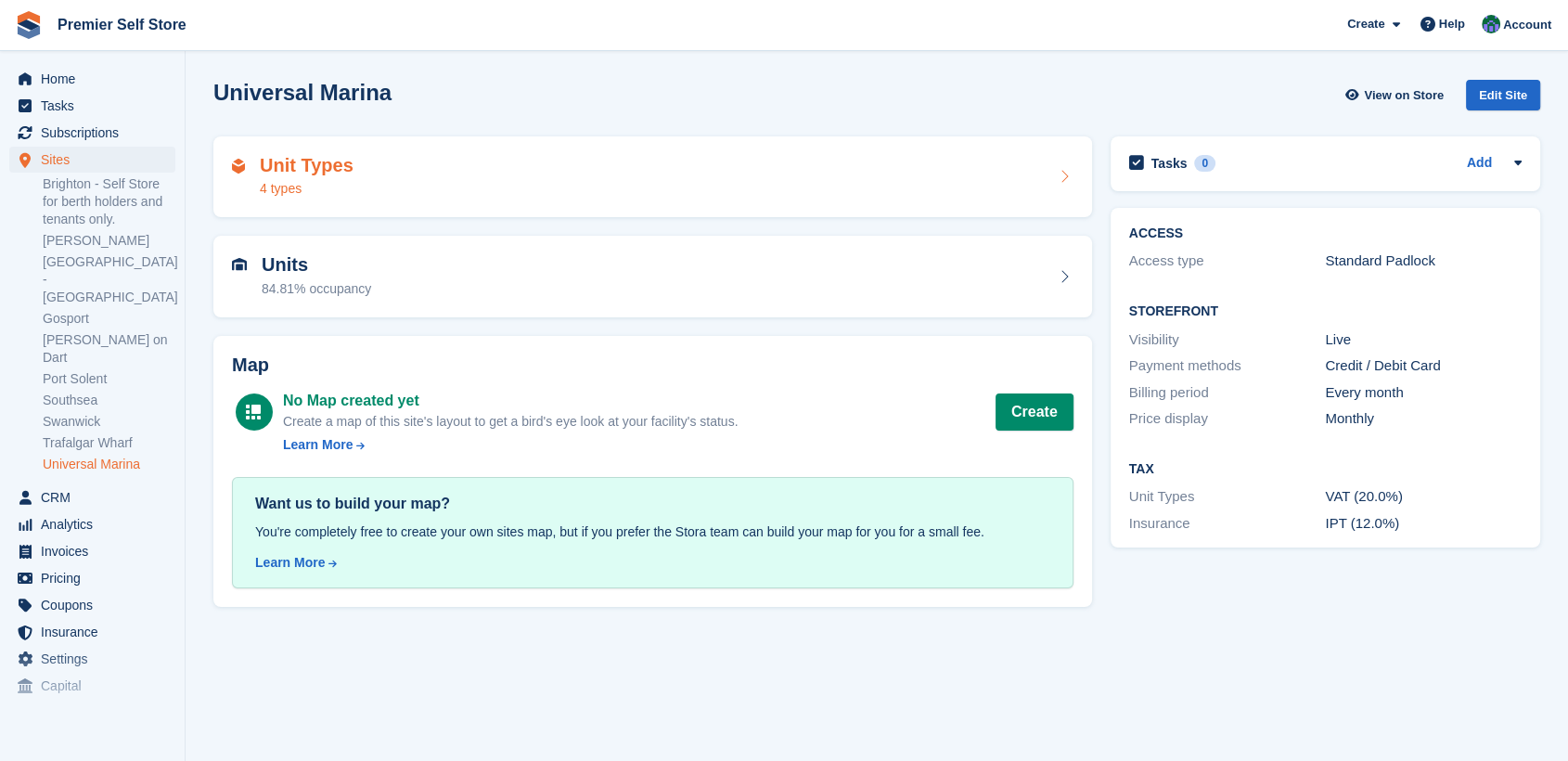
click at [465, 178] on div "Unit Types 4 types" at bounding box center [652, 178] width 841 height 44
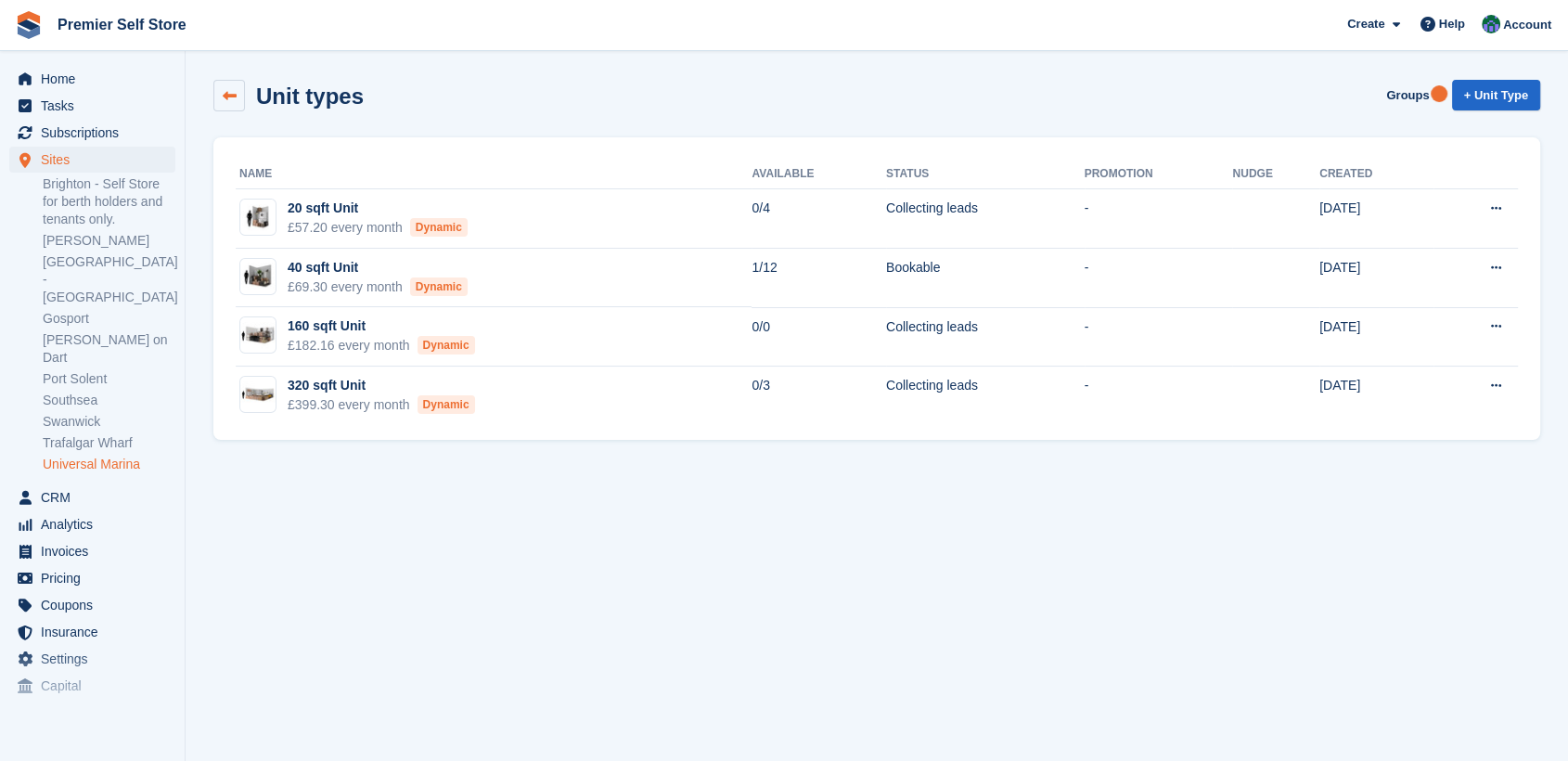
click at [230, 101] on icon at bounding box center [229, 96] width 14 height 14
